Goal: Task Accomplishment & Management: Manage account settings

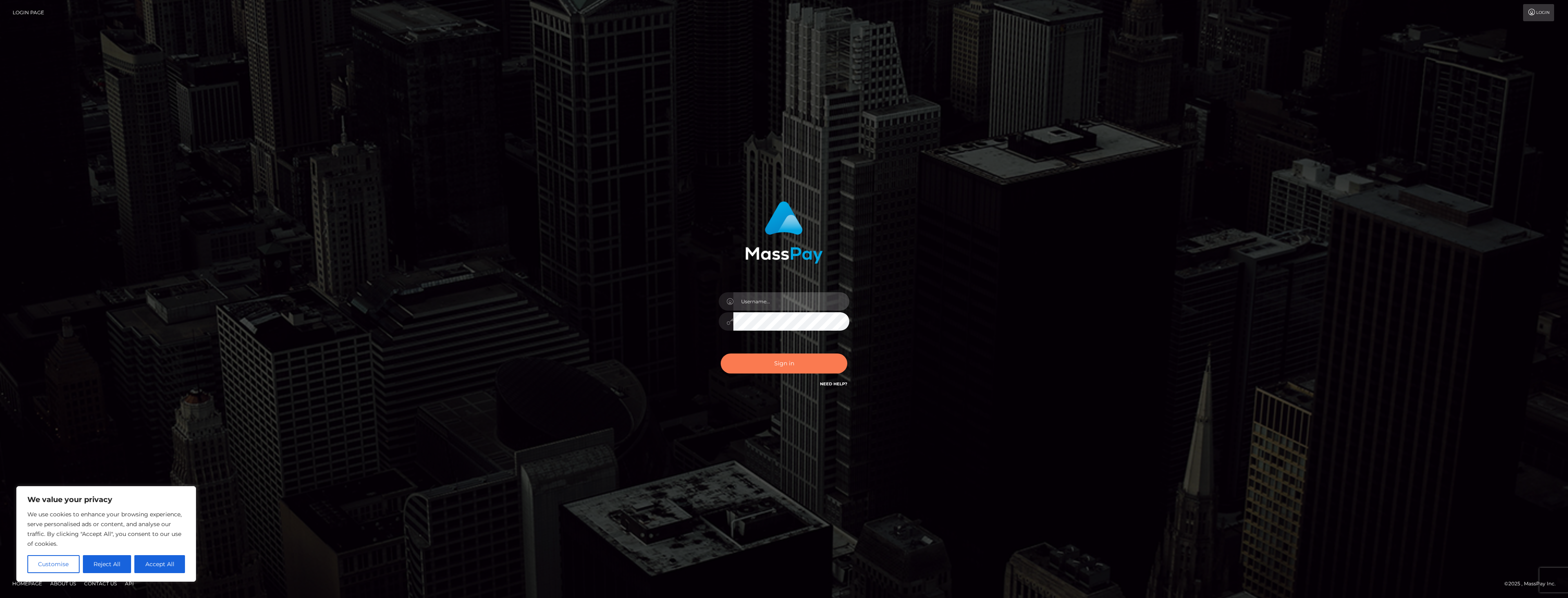
type input "dat.rush"
click at [750, 362] on button "Sign in" at bounding box center [784, 363] width 126 height 20
type input "dat.rush"
click at [172, 554] on div "We use cookies to enhance your browsing experience, serve personalised ads or c…" at bounding box center [106, 541] width 158 height 63
click at [172, 566] on button "Accept All" at bounding box center [159, 564] width 51 height 18
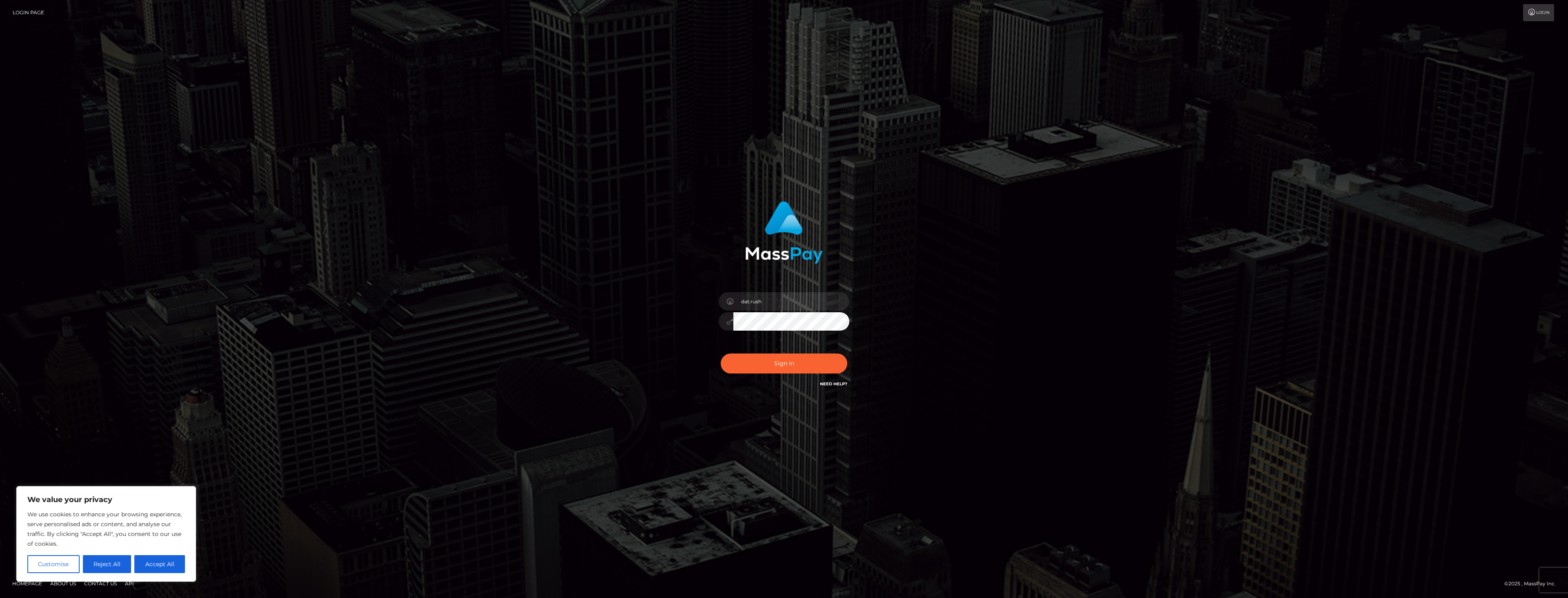
checkbox input "true"
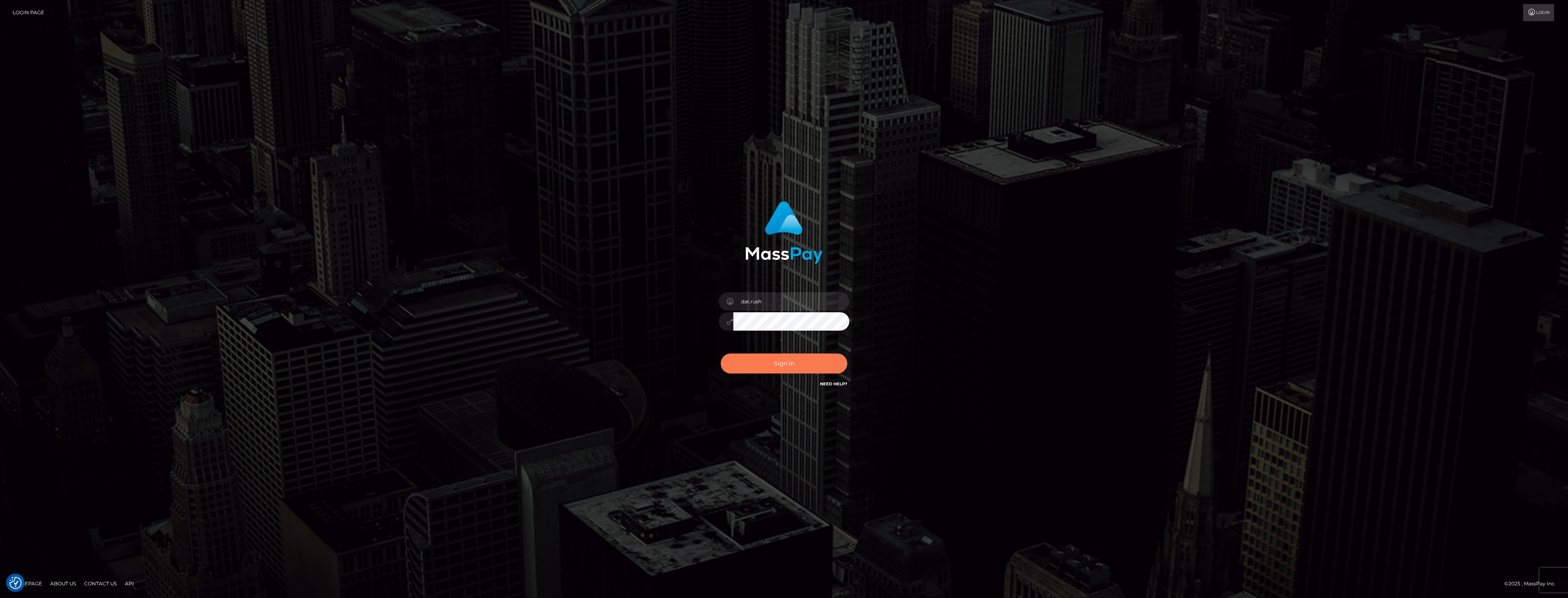
click at [757, 369] on button "Sign in" at bounding box center [784, 363] width 126 height 20
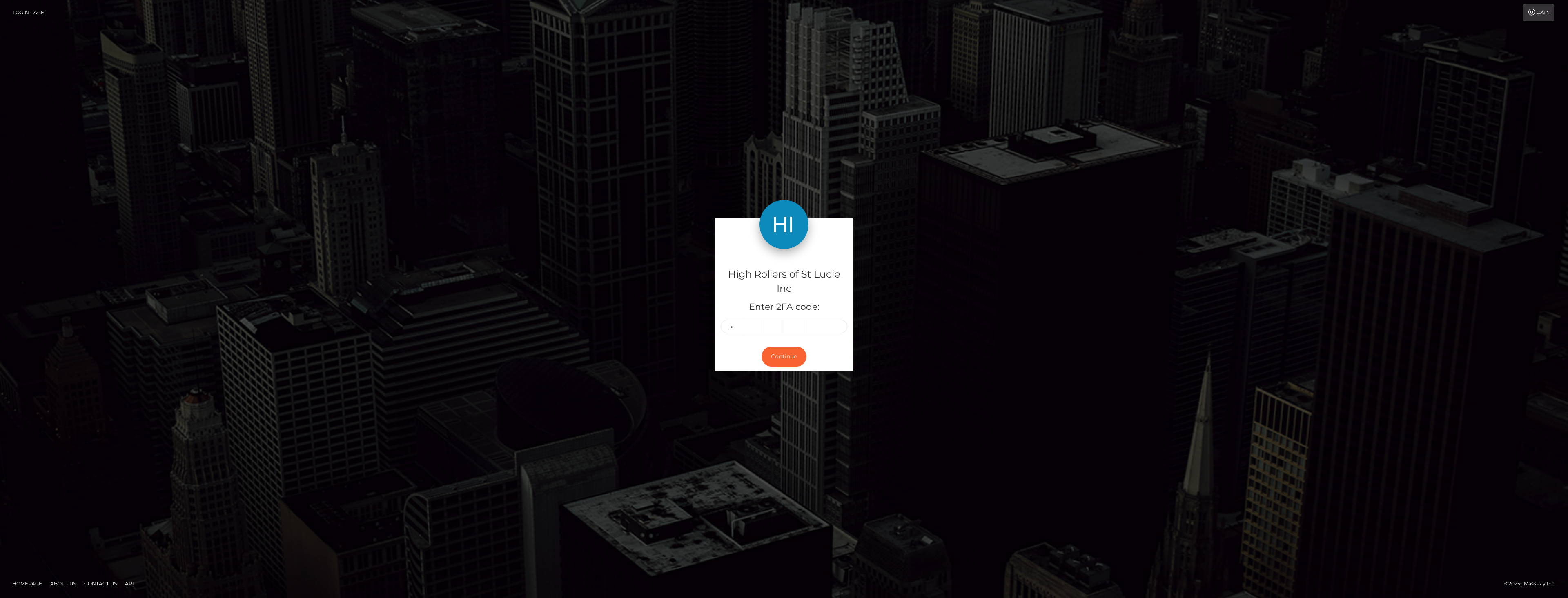
type input "1"
type input "6"
type input "8"
type input "1"
type input "6"
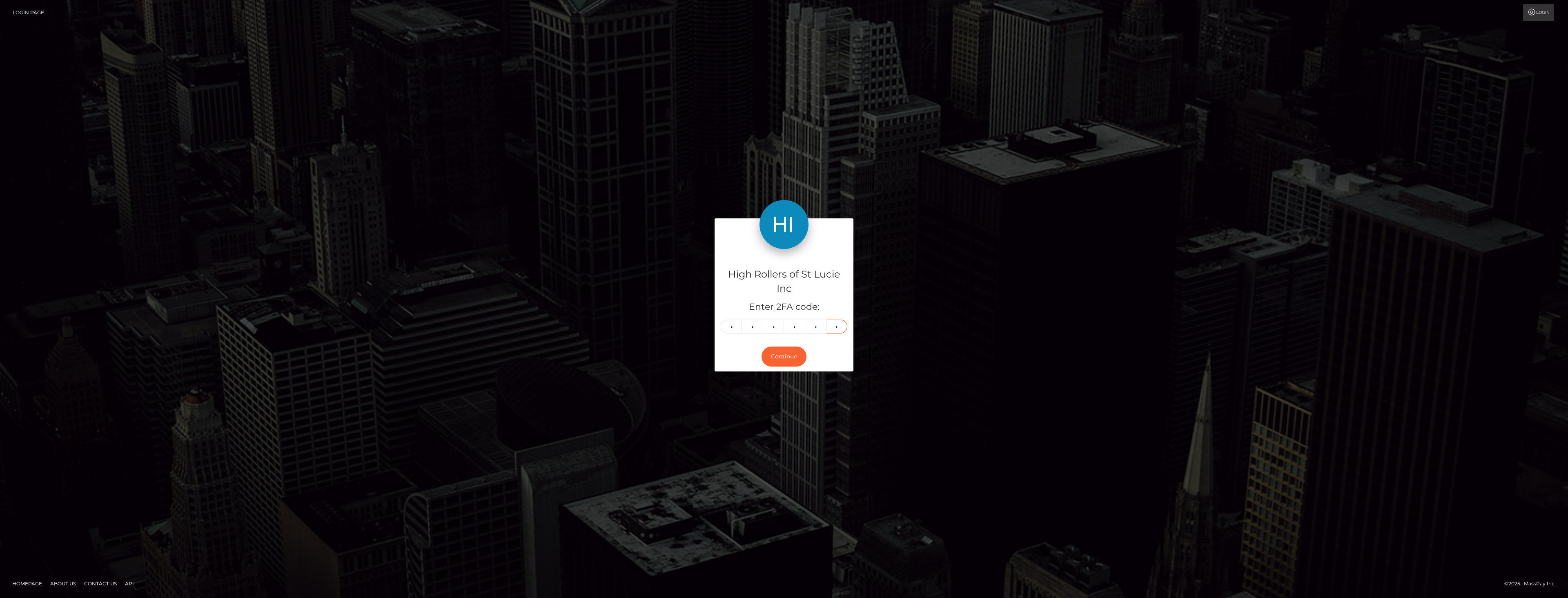
type input "4"
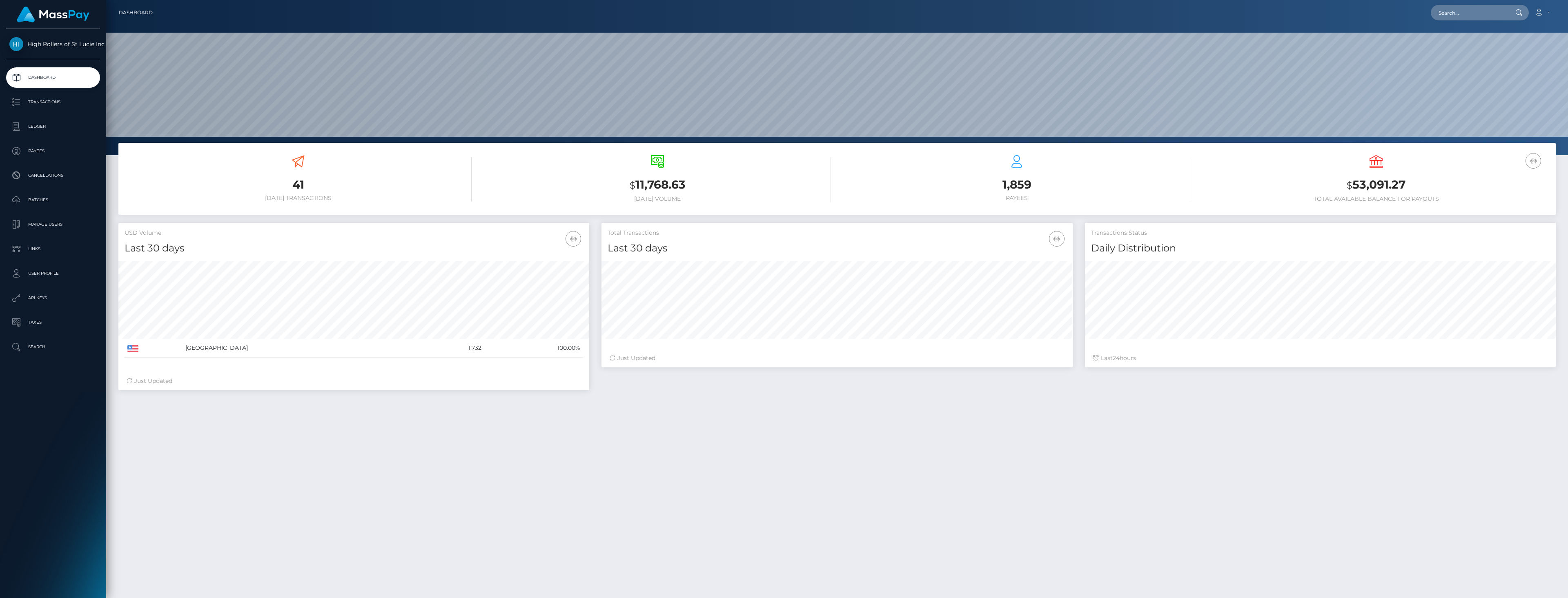
scroll to position [145, 471]
